Goal: Navigation & Orientation: Understand site structure

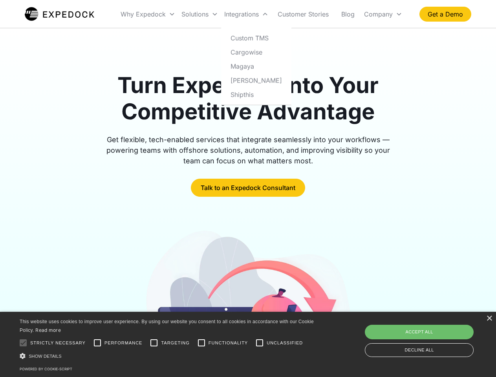
click at [262, 14] on div "Integrations" at bounding box center [246, 14] width 50 height 27
click at [148, 14] on div "Why Expedock" at bounding box center [143, 14] width 45 height 8
click at [200, 14] on div "Solutions" at bounding box center [195, 14] width 27 height 8
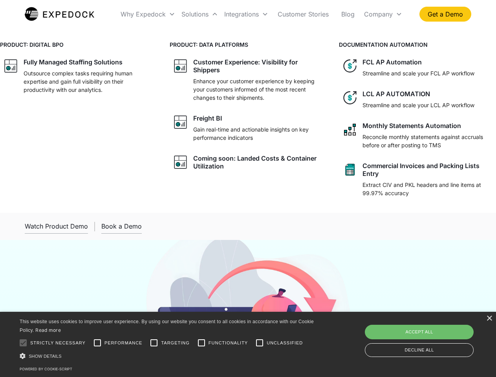
click at [246, 14] on div "Integrations" at bounding box center [241, 14] width 35 height 8
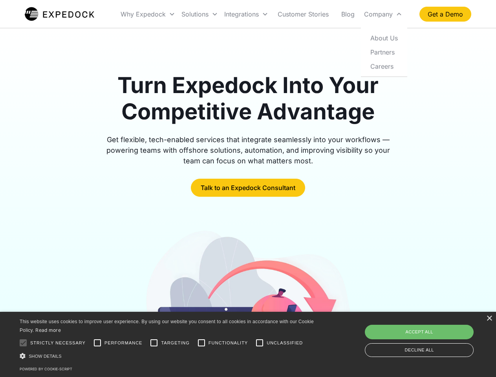
click at [383, 14] on div "Company" at bounding box center [378, 14] width 29 height 8
click at [23, 343] on div at bounding box center [23, 343] width 16 height 16
click at [97, 343] on input "Performance" at bounding box center [98, 343] width 16 height 16
checkbox input "true"
click at [154, 343] on input "Targeting" at bounding box center [154, 343] width 16 height 16
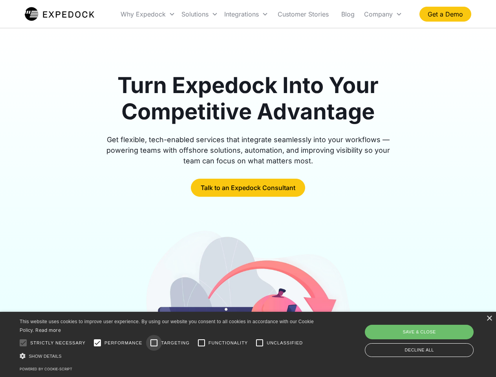
checkbox input "true"
click at [202, 343] on input "Functionality" at bounding box center [202, 343] width 16 height 16
checkbox input "true"
click at [260, 343] on input "Unclassified" at bounding box center [260, 343] width 16 height 16
checkbox input "true"
